Goal: Find specific page/section: Find specific page/section

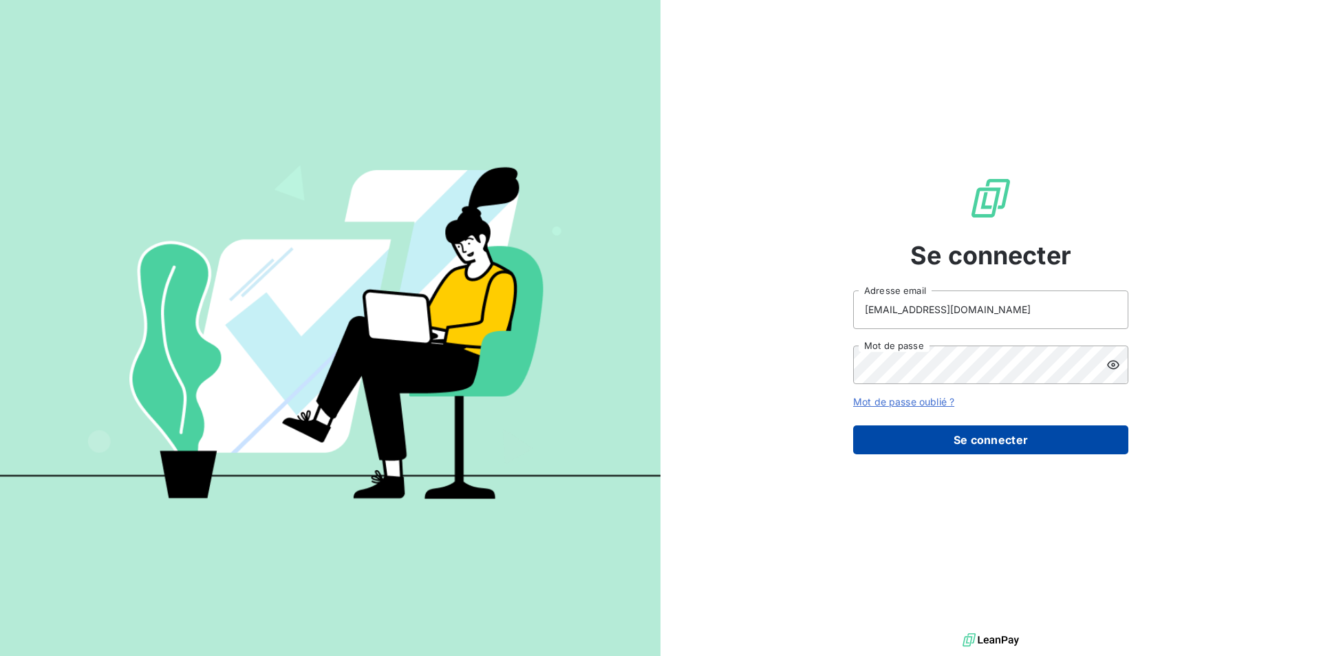
click at [1015, 437] on button "Se connecter" at bounding box center [990, 439] width 275 height 29
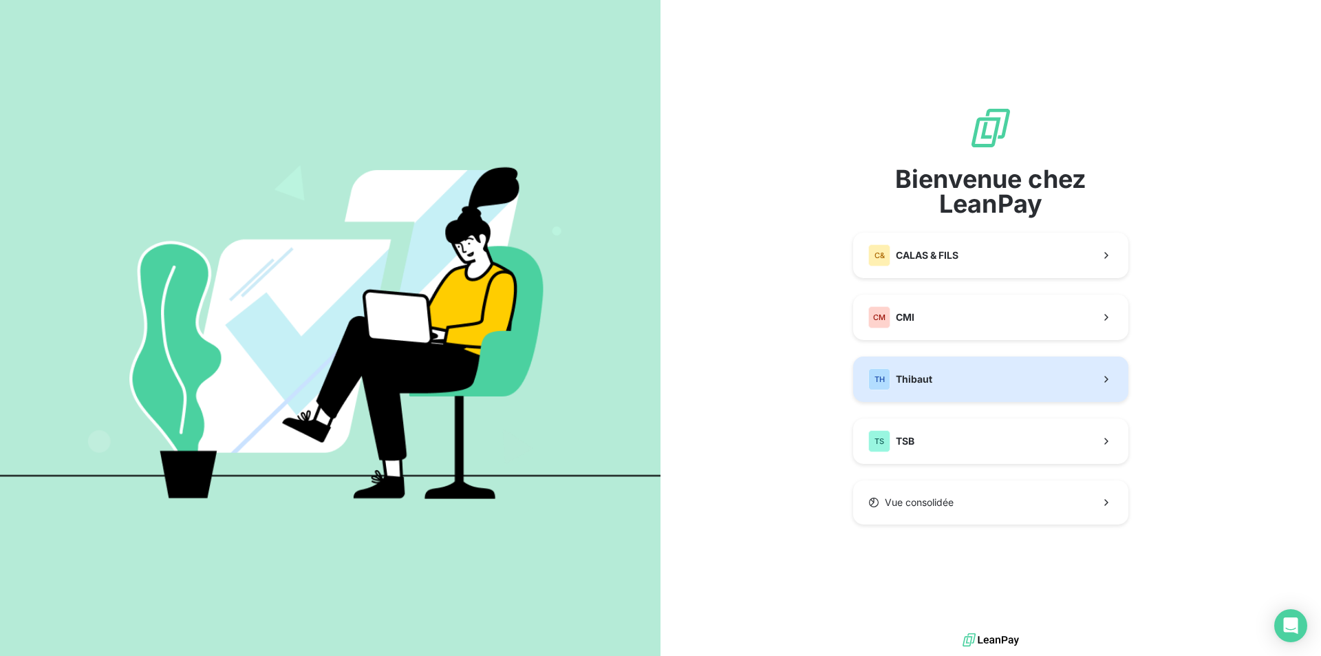
click at [971, 389] on button "TH Thibaut" at bounding box center [990, 378] width 275 height 45
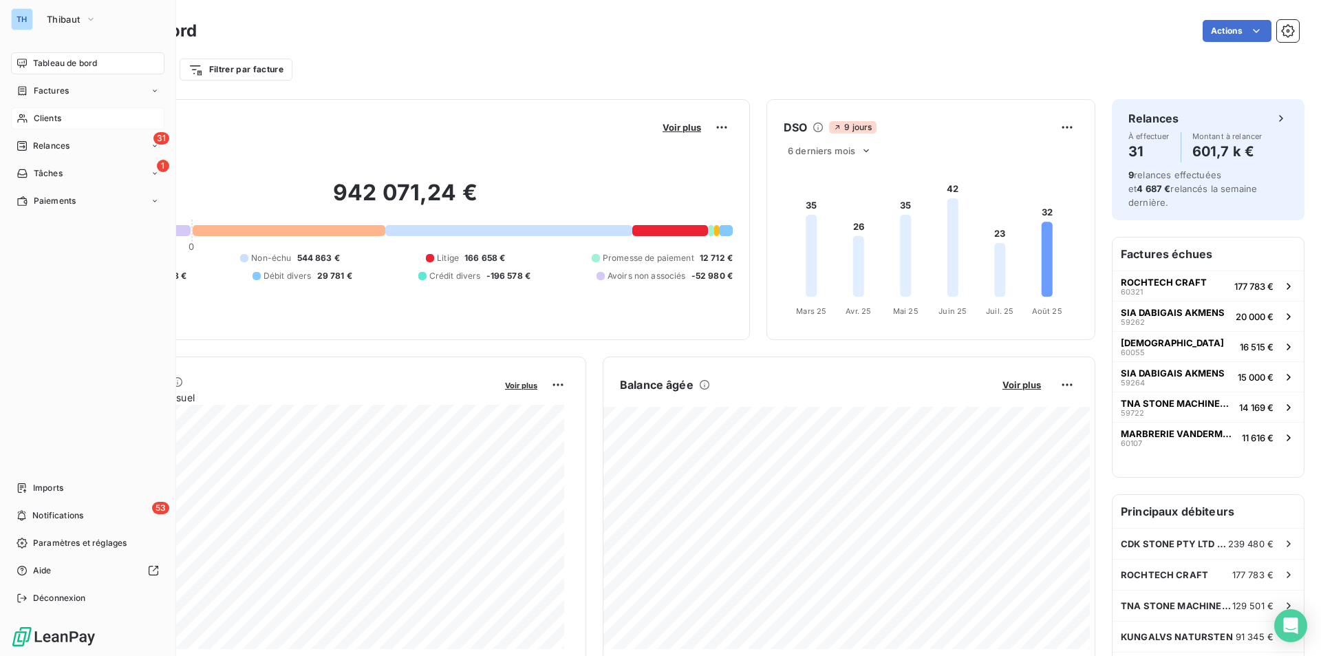
click at [43, 119] on span "Clients" at bounding box center [48, 118] width 28 height 12
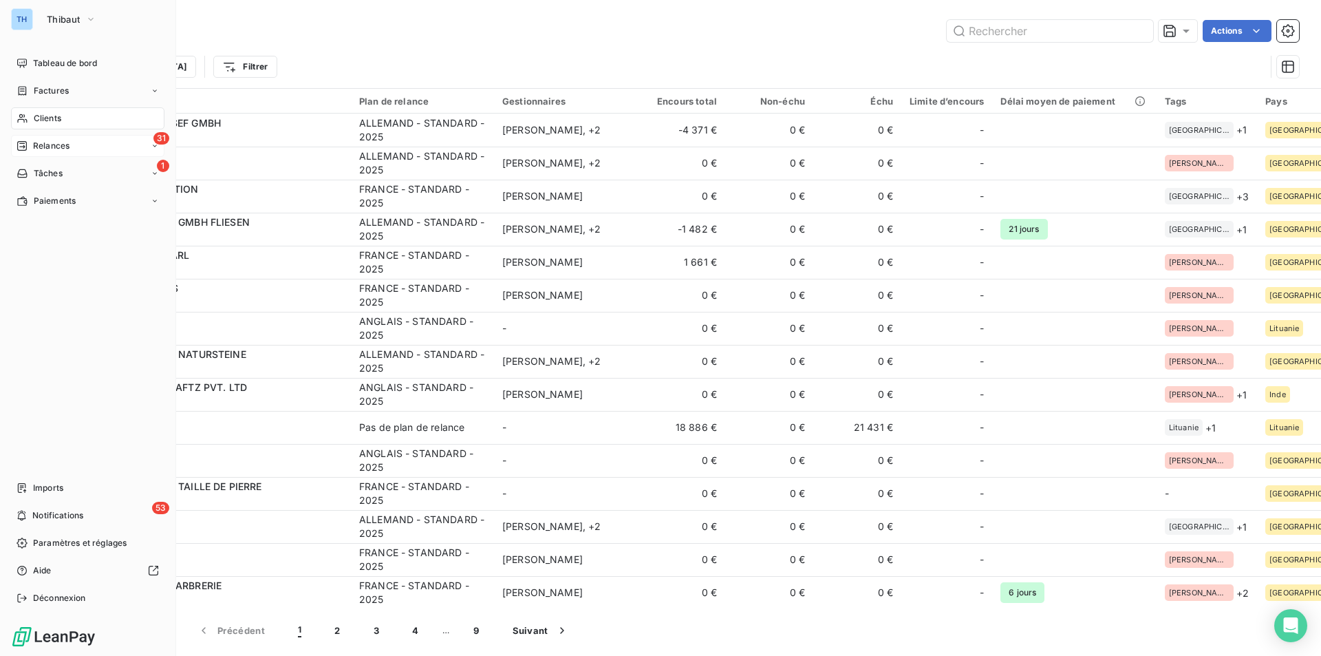
click at [69, 148] on span "Relances" at bounding box center [51, 146] width 36 height 12
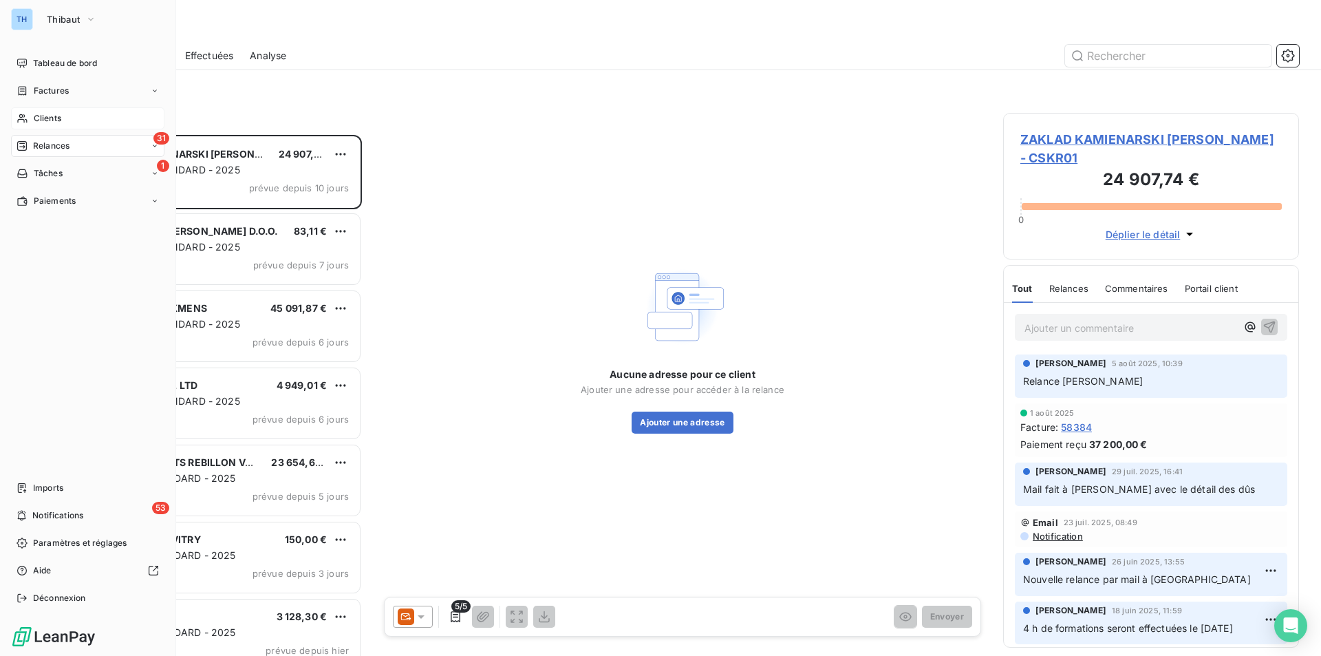
click at [43, 117] on span "Clients" at bounding box center [48, 118] width 28 height 12
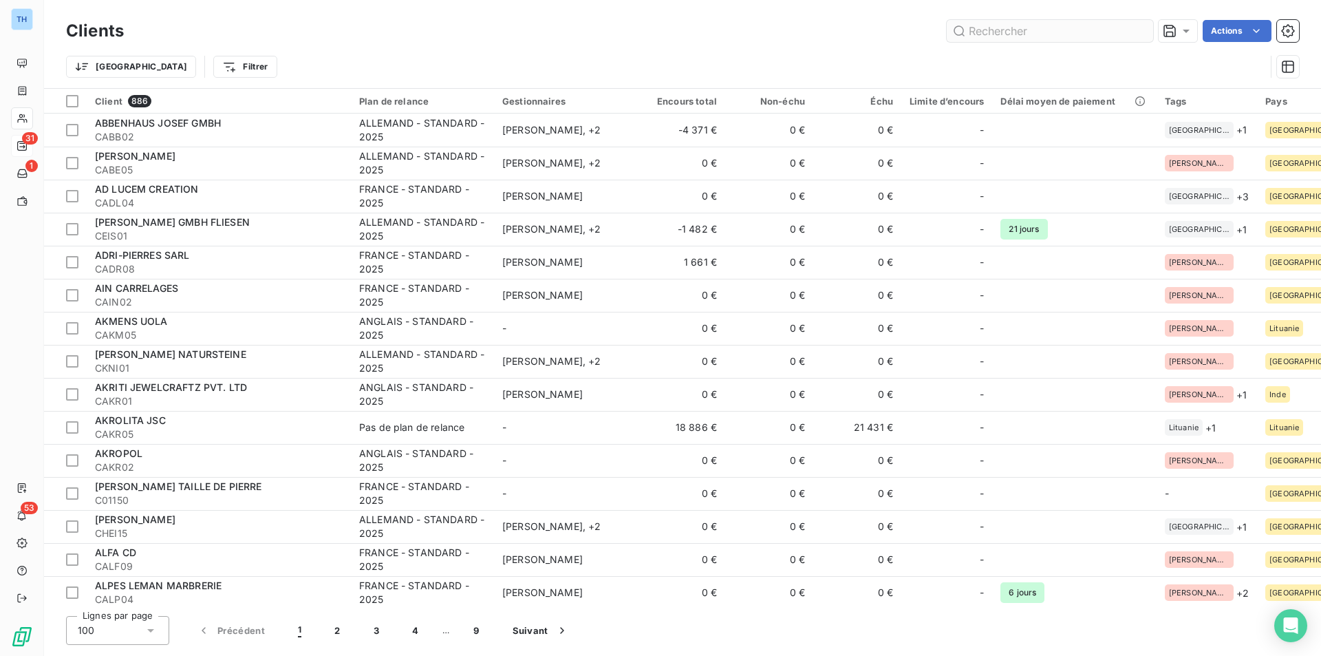
click at [1029, 30] on input "text" at bounding box center [1050, 31] width 206 height 22
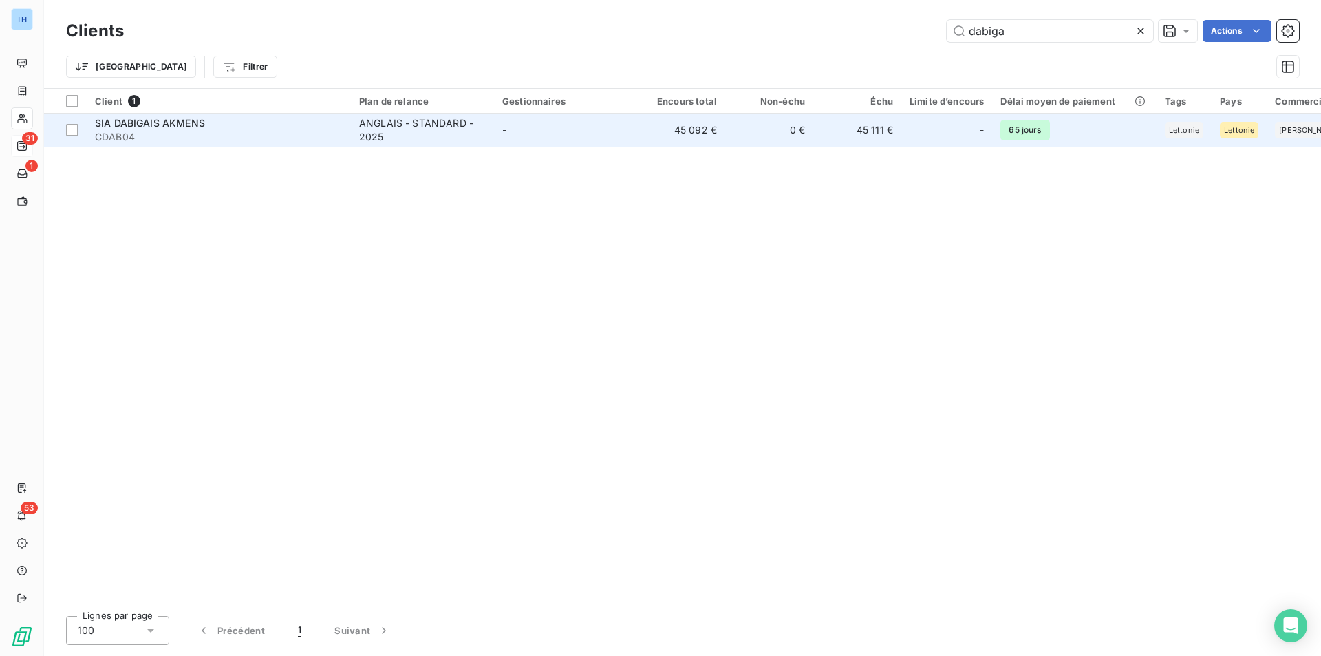
type input "dabiga"
click at [599, 126] on td "-" at bounding box center [565, 130] width 143 height 33
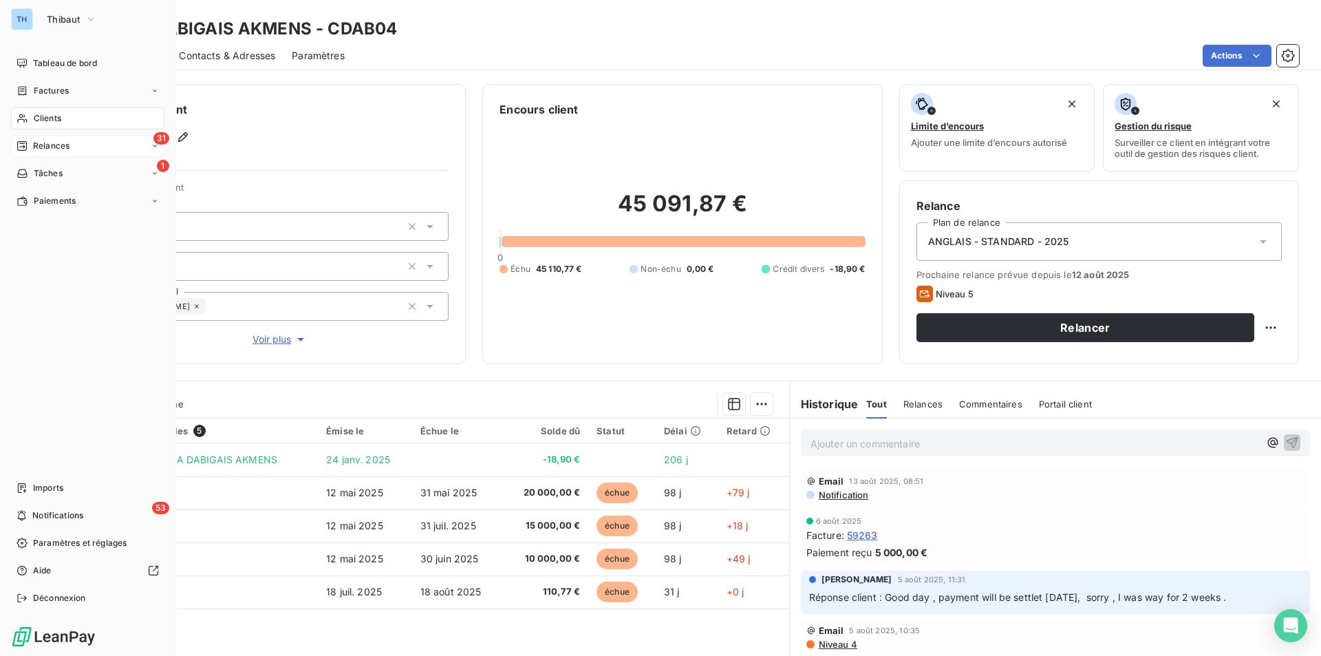
drag, startPoint x: 43, startPoint y: 114, endPoint x: 56, endPoint y: 124, distance: 16.2
click at [43, 114] on span "Clients" at bounding box center [48, 118] width 28 height 12
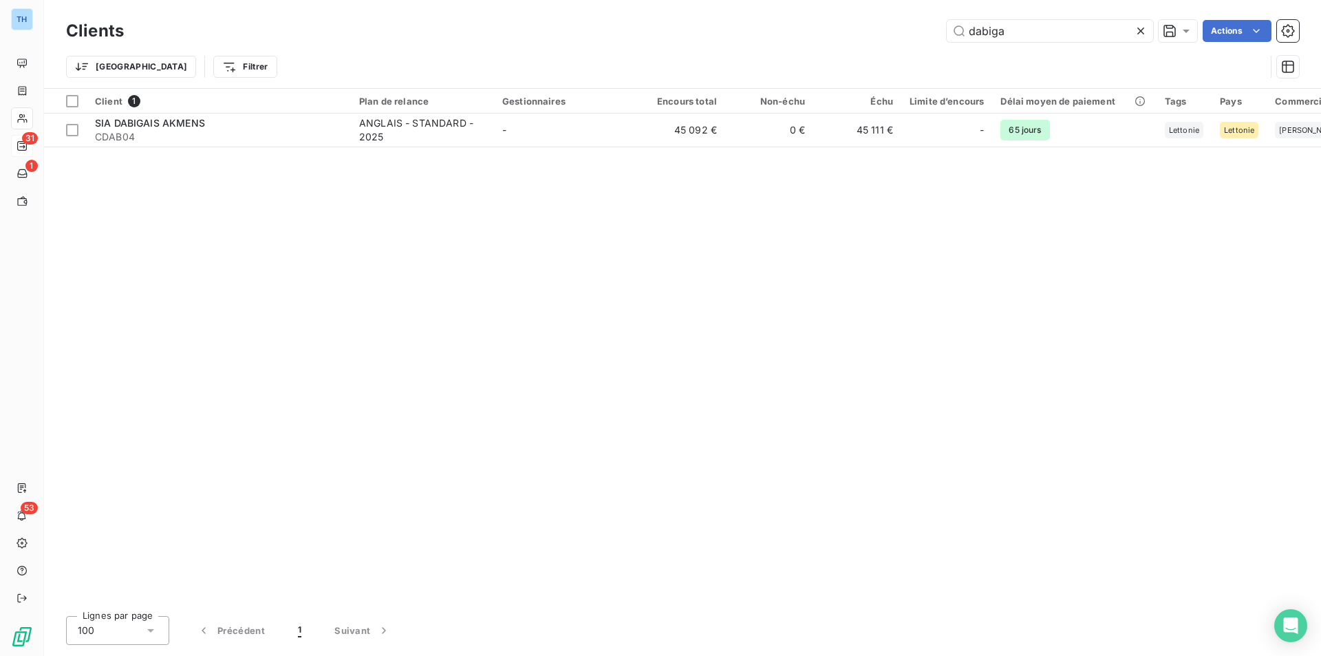
drag, startPoint x: 1042, startPoint y: 35, endPoint x: 869, endPoint y: 27, distance: 173.6
click at [871, 27] on div "dabiga Actions" at bounding box center [719, 31] width 1158 height 22
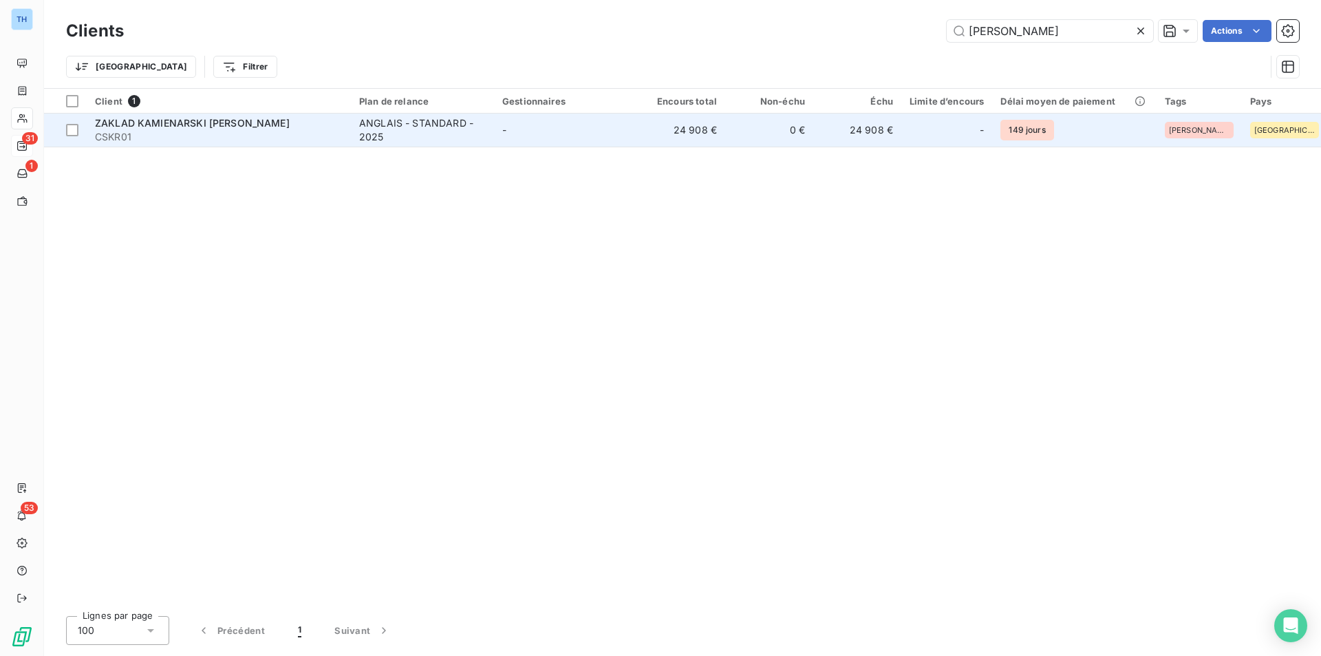
type input "[PERSON_NAME]"
click at [517, 135] on td "-" at bounding box center [565, 130] width 143 height 33
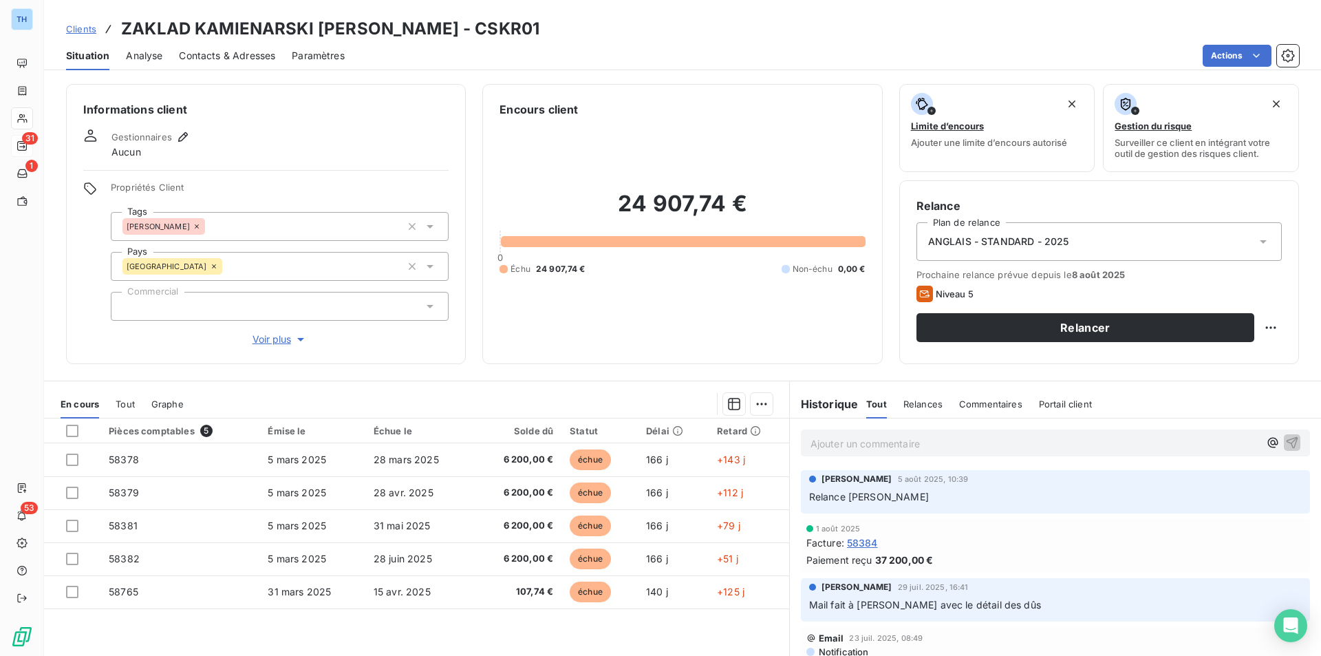
click at [866, 545] on span "58384" at bounding box center [862, 542] width 31 height 14
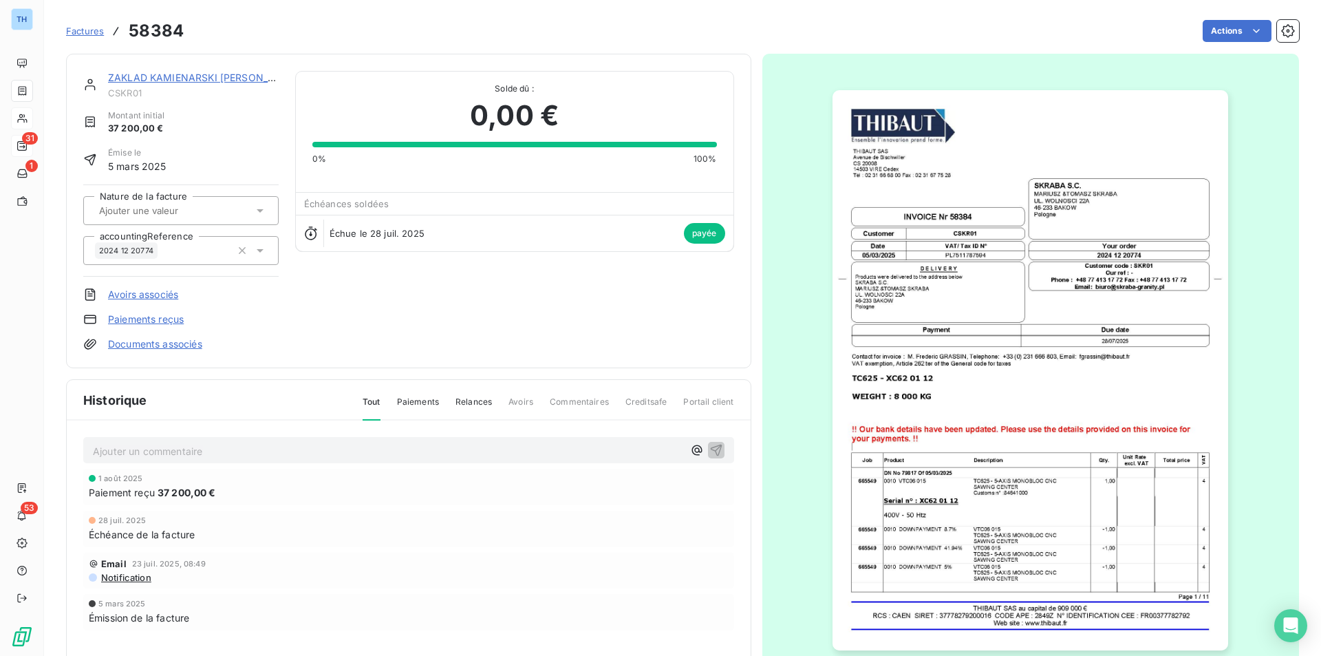
click at [205, 76] on link "ZAKLAD KAMIENARSKI [PERSON_NAME]" at bounding box center [204, 78] width 193 height 12
